Goal: Task Accomplishment & Management: Manage account settings

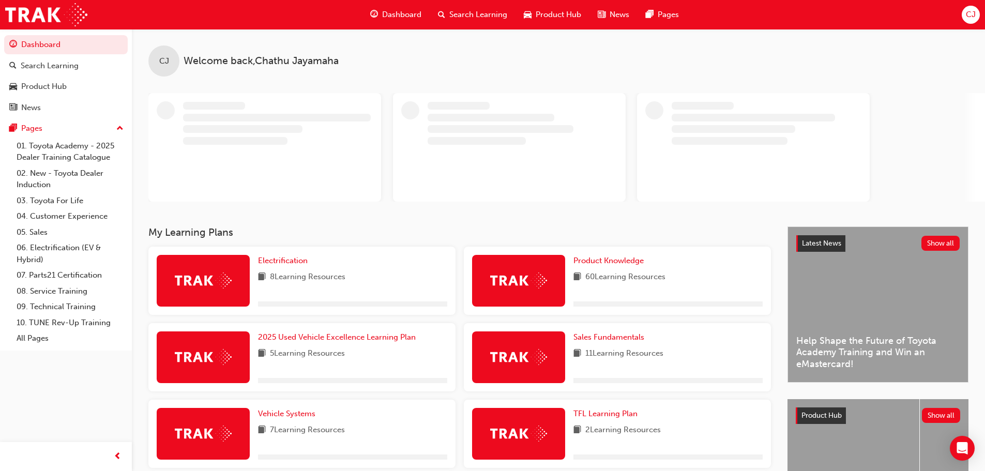
click at [972, 12] on span "CJ" at bounding box center [971, 15] width 10 height 12
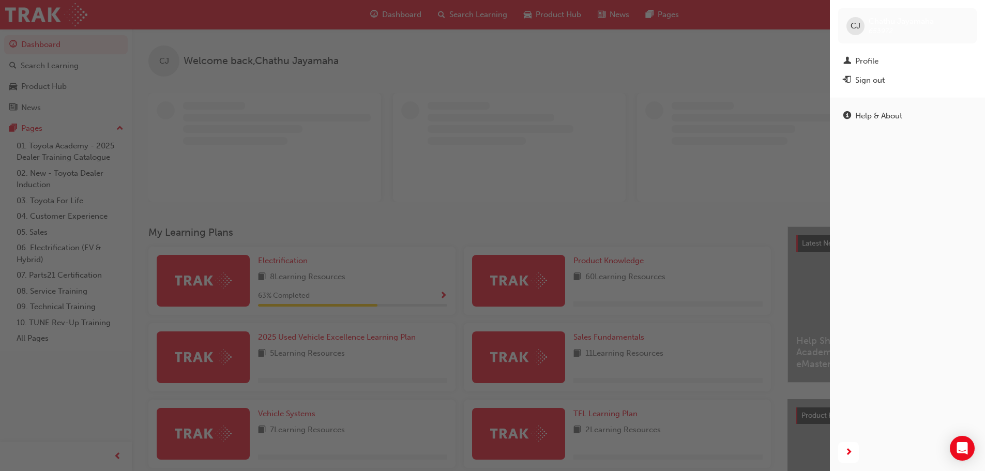
click at [875, 80] on div "Sign out" at bounding box center [869, 80] width 29 height 12
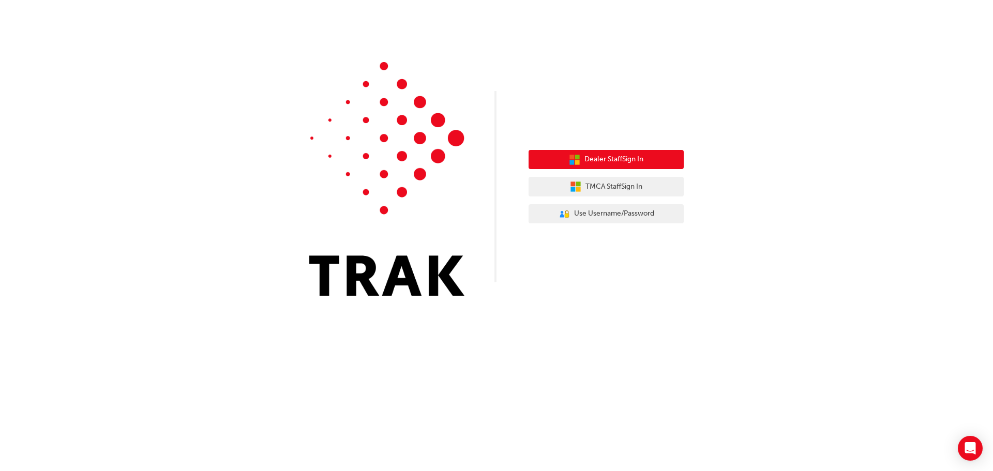
click at [621, 159] on span "Dealer Staff Sign In" at bounding box center [613, 160] width 59 height 12
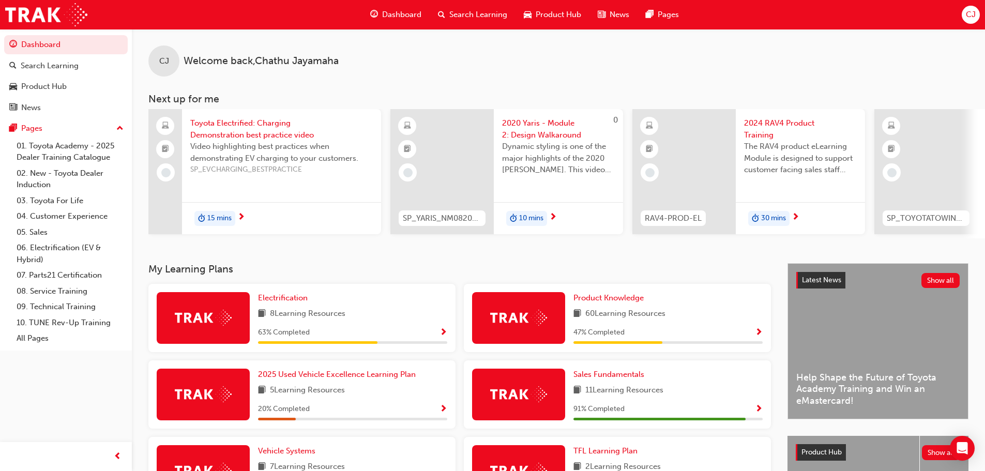
click at [968, 17] on span "CJ" at bounding box center [971, 15] width 10 height 12
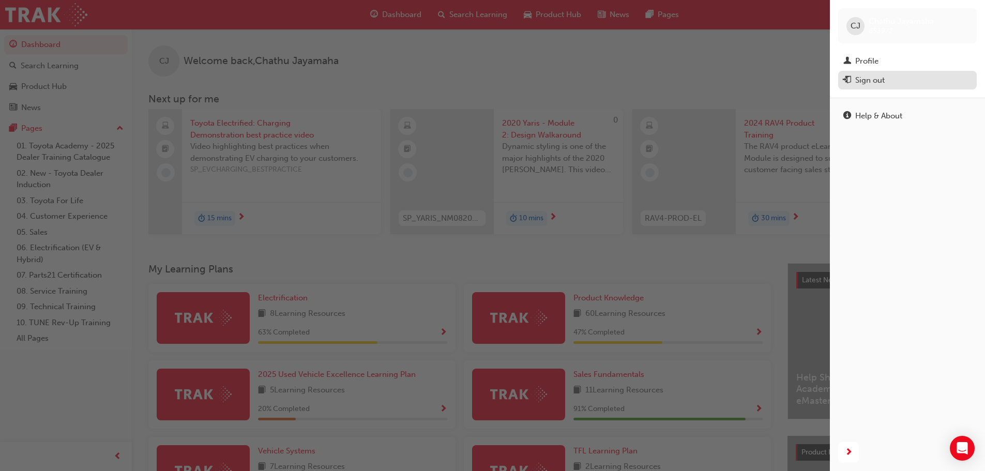
click at [875, 78] on div "Sign out" at bounding box center [869, 80] width 29 height 12
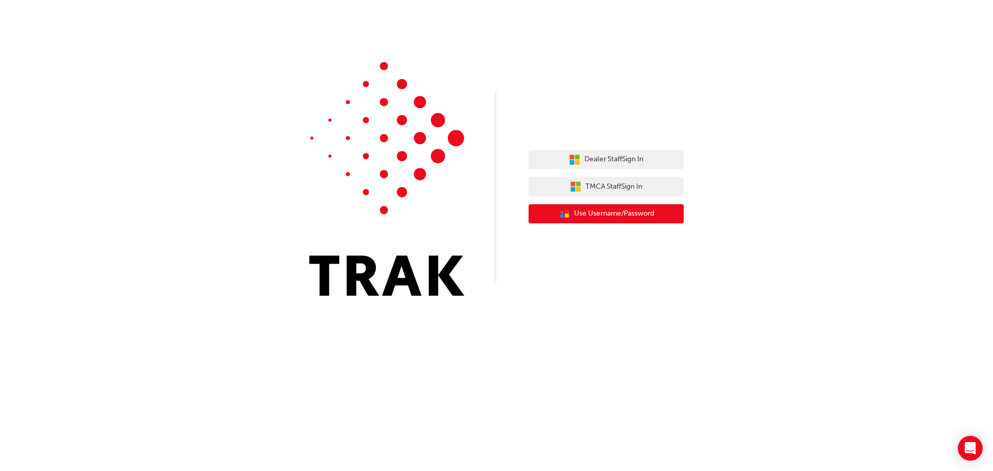
click at [619, 208] on span "Use Username/Password" at bounding box center [614, 214] width 80 height 12
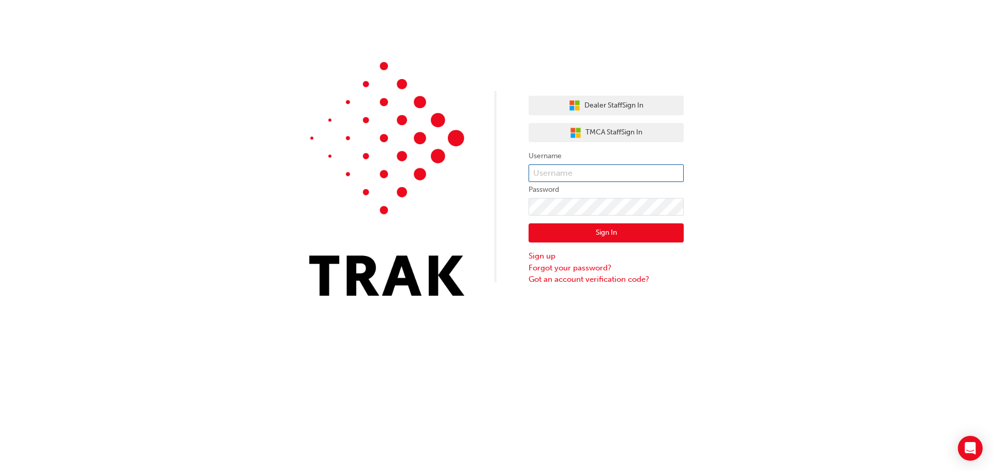
click at [574, 174] on input "text" at bounding box center [605, 173] width 155 height 18
type input "fiona.franklin"
click button "Sign In" at bounding box center [605, 233] width 155 height 20
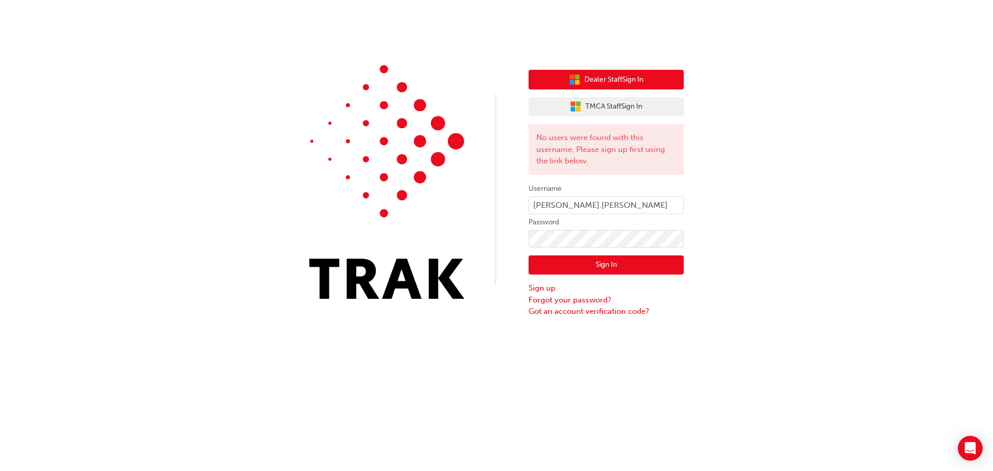
click at [576, 83] on icon "button" at bounding box center [577, 82] width 5 height 5
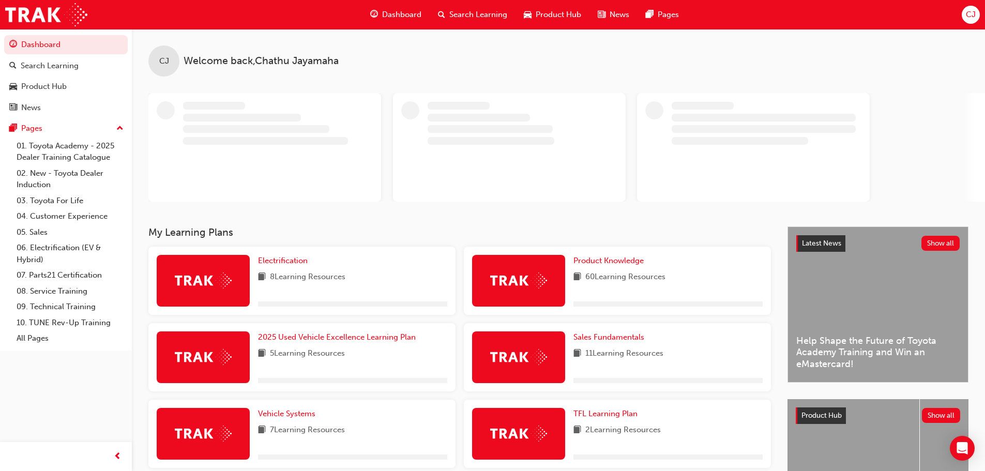
click at [970, 12] on span "CJ" at bounding box center [971, 15] width 10 height 12
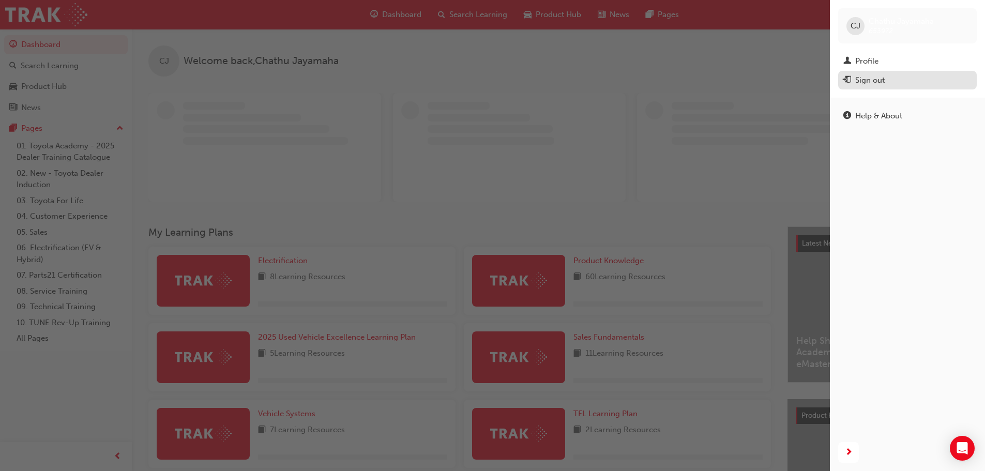
click at [868, 81] on div "Sign out" at bounding box center [869, 80] width 29 height 12
